Goal: Navigation & Orientation: Find specific page/section

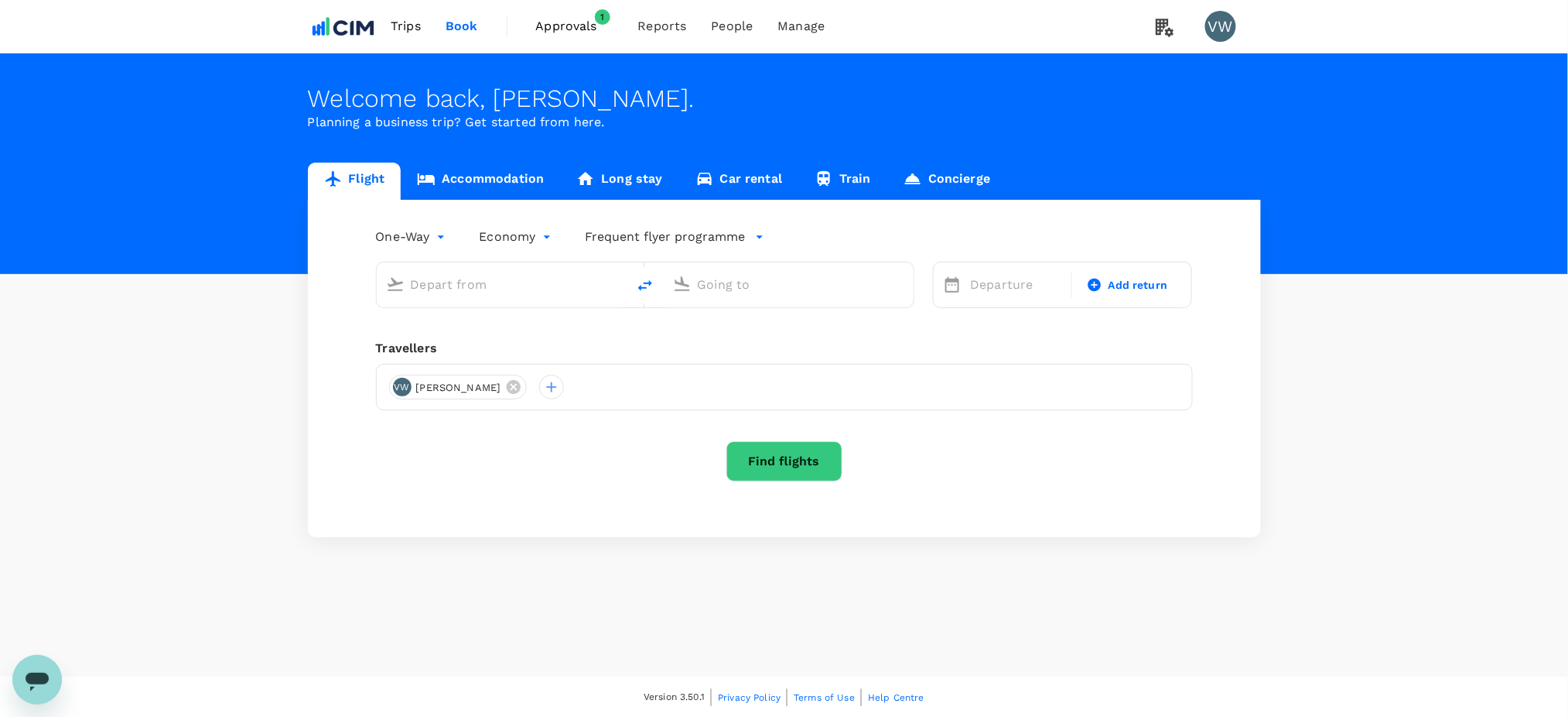
type input "London Heathrow (LHR)"
type input "[GEOGRAPHIC_DATA] (DUB)"
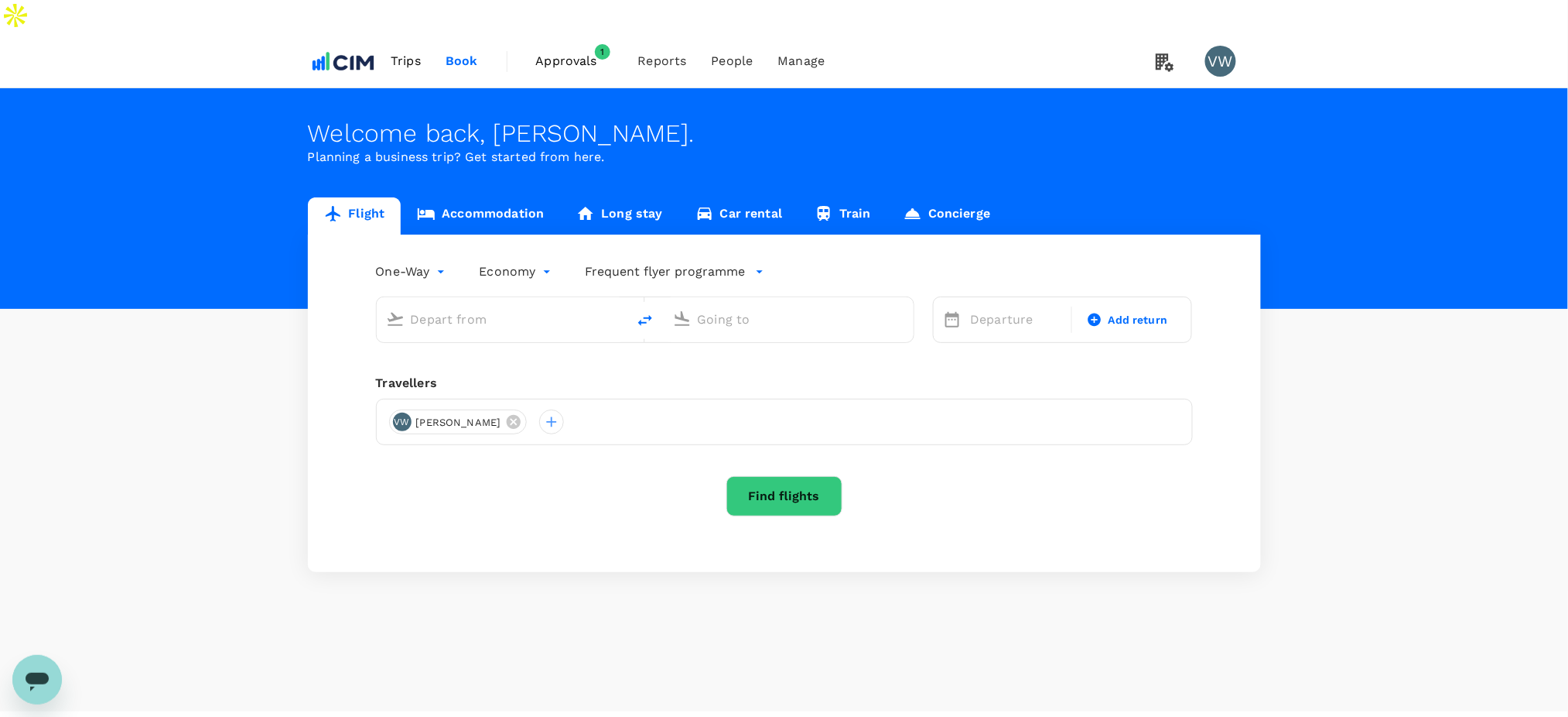
type input "London Heathrow (LHR)"
type input "[GEOGRAPHIC_DATA] (DUB)"
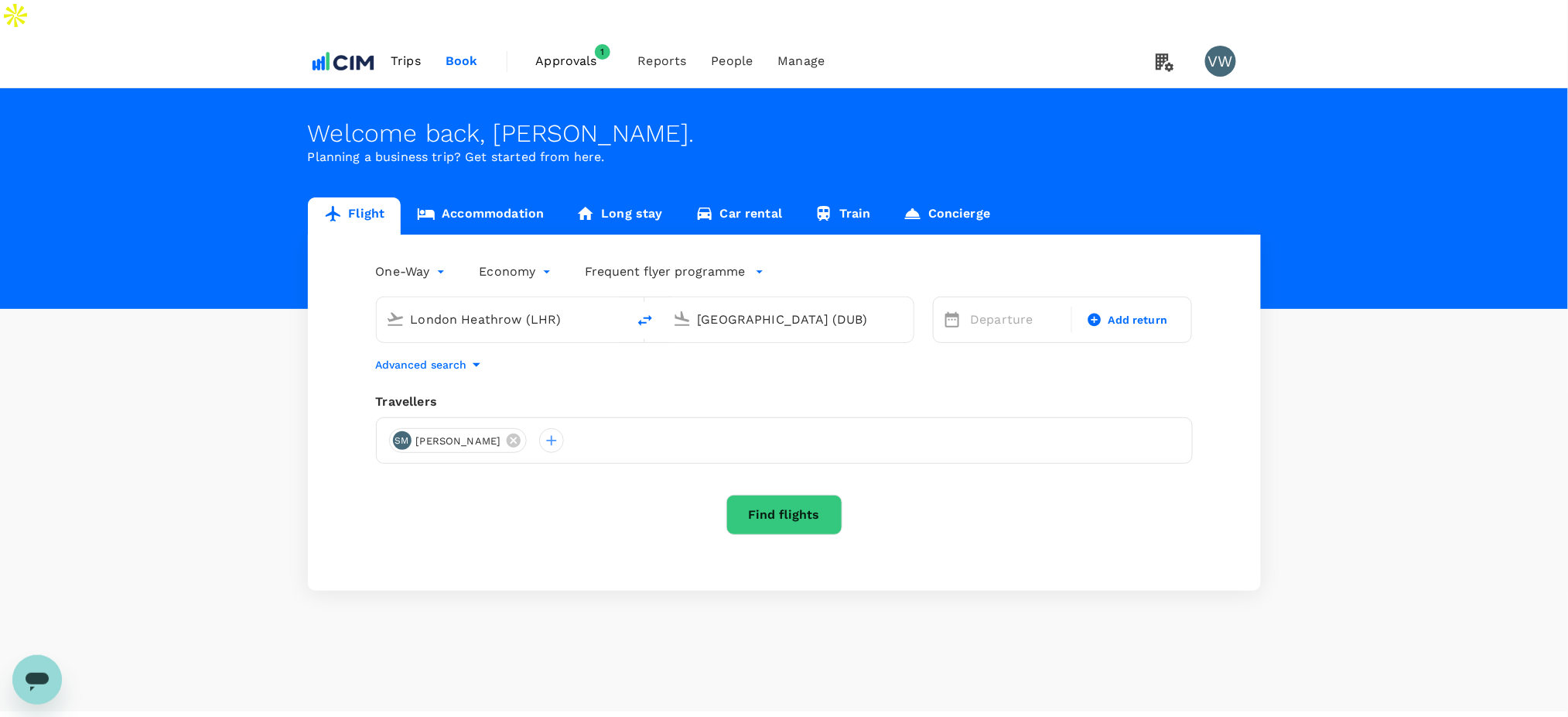
click at [545, 52] on span "Approvals" at bounding box center [575, 61] width 77 height 18
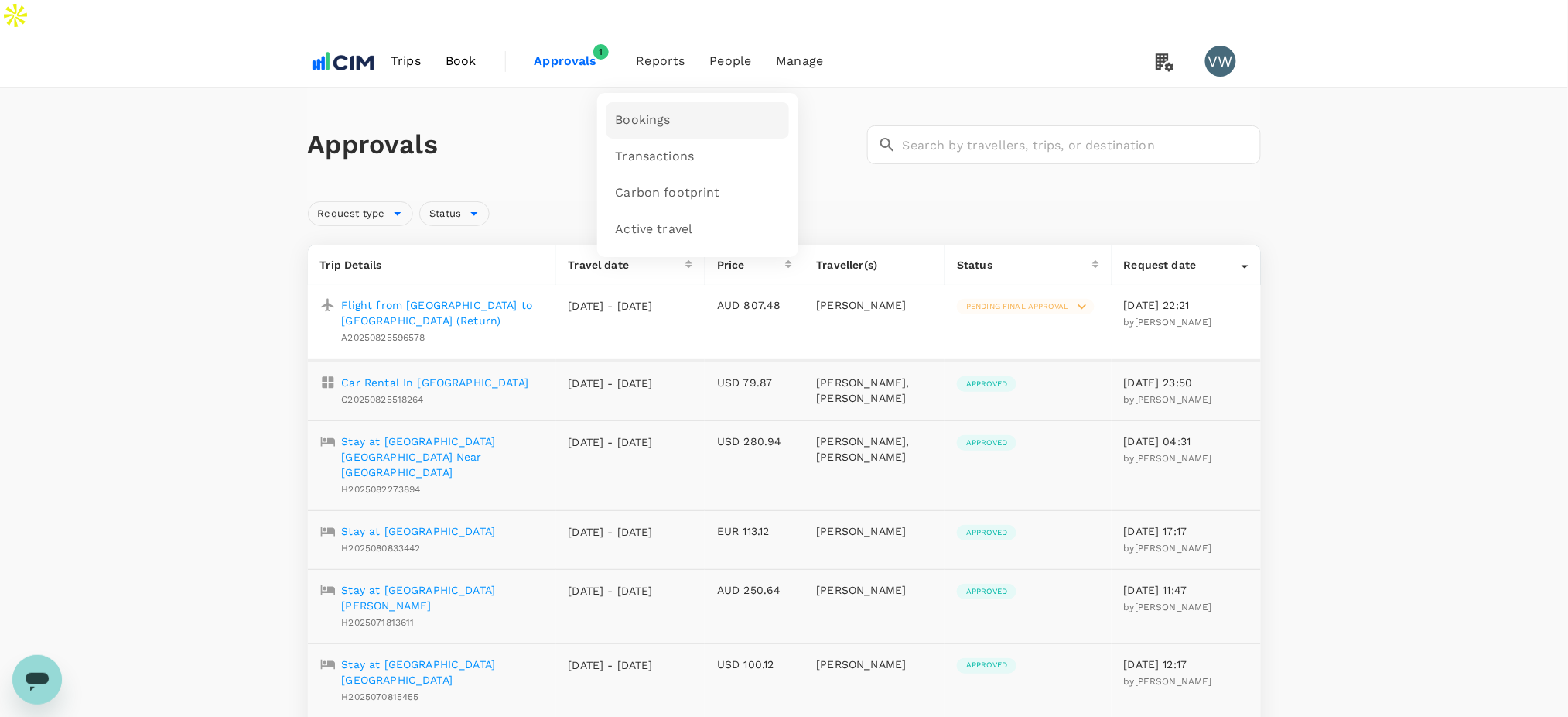
click at [657, 111] on span "Bookings" at bounding box center [643, 120] width 55 height 17
